Goal: Task Accomplishment & Management: Manage account settings

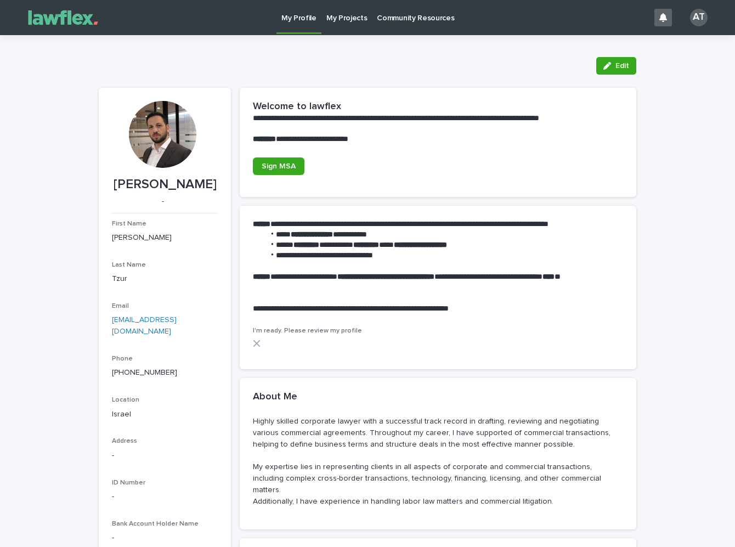
click at [88, 18] on img at bounding box center [63, 18] width 82 height 22
click at [693, 27] on div "AT" at bounding box center [683, 18] width 59 height 46
click at [691, 20] on div "AT" at bounding box center [699, 18] width 18 height 18
click at [674, 48] on p "Log Out" at bounding box center [688, 46] width 69 height 19
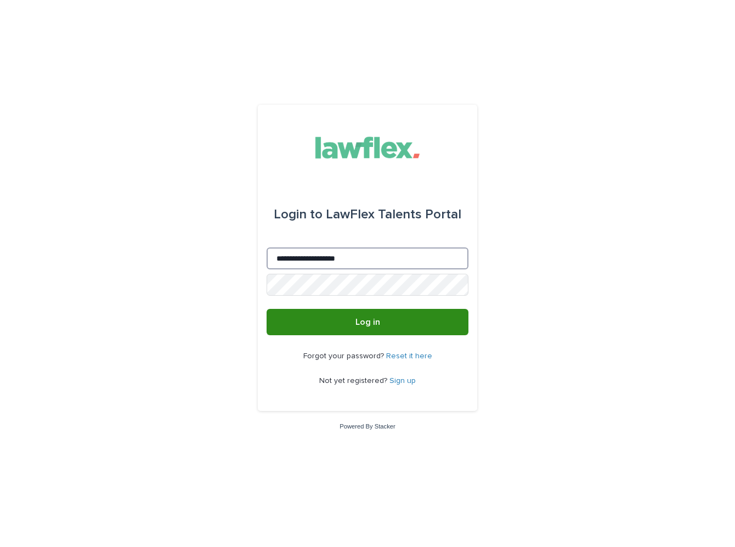
type input "**********"
click at [342, 334] on button "Log in" at bounding box center [368, 322] width 202 height 26
